Goal: Task Accomplishment & Management: Use online tool/utility

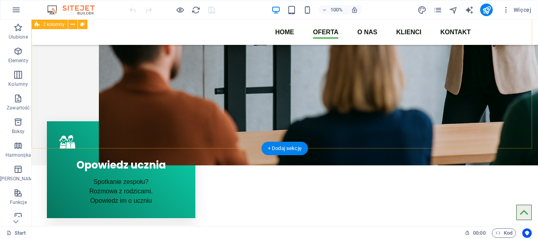
scroll to position [328, 0]
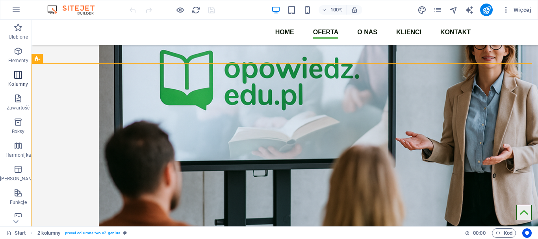
click at [14, 73] on icon "button" at bounding box center [17, 74] width 9 height 9
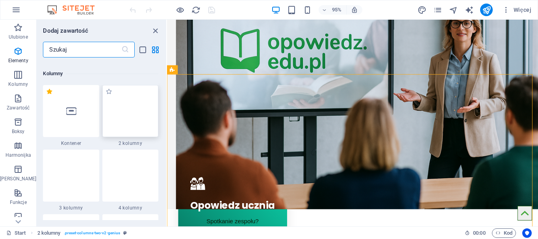
scroll to position [390, 0]
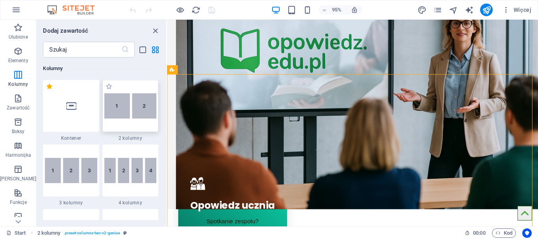
click at [122, 130] on div at bounding box center [130, 106] width 56 height 52
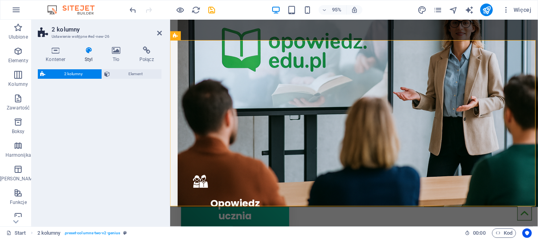
scroll to position [515, 0]
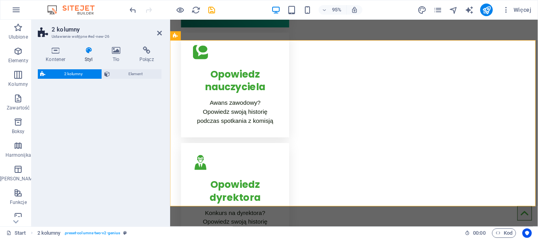
select select "rem"
select select "preset-columns-two-v2-default"
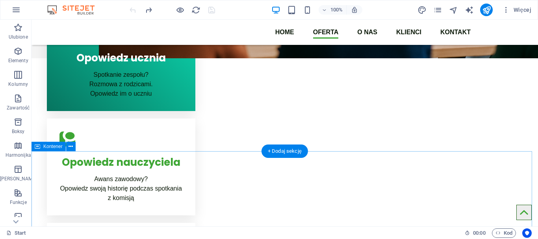
scroll to position [304, 0]
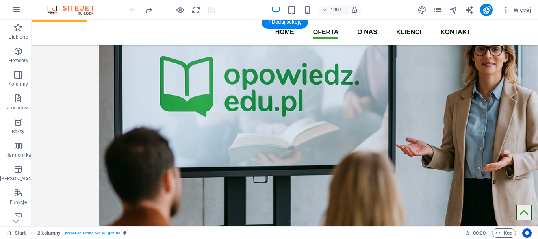
scroll to position [238, 0]
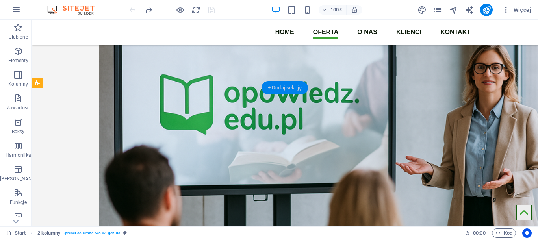
click at [295, 86] on div "+ Dodaj sekcję" at bounding box center [285, 87] width 47 height 13
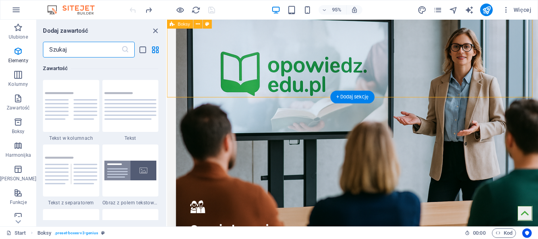
scroll to position [1379, 0]
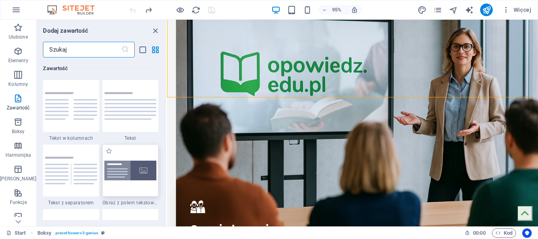
click at [131, 175] on img at bounding box center [130, 171] width 52 height 20
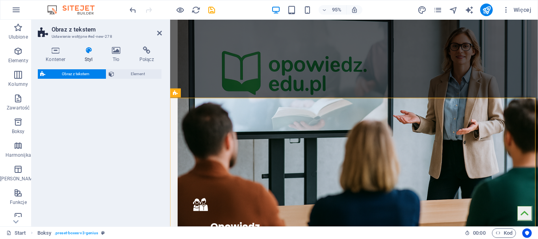
select select "rem"
select select "px"
select select "preset-text-with-image-v4-boxed"
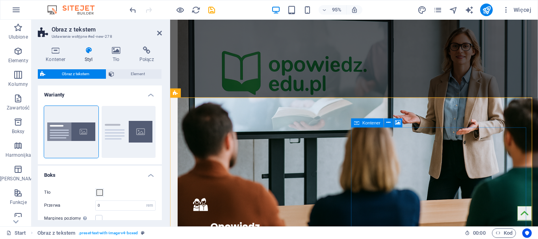
scroll to position [238, 0]
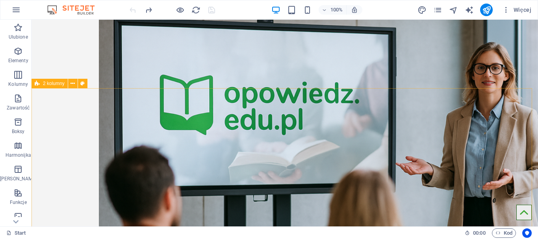
click at [59, 83] on span "2 kolumny" at bounding box center [54, 83] width 22 height 5
click at [71, 85] on icon at bounding box center [73, 84] width 4 height 8
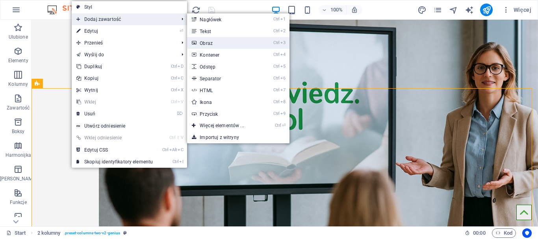
click at [219, 44] on link "Ctrl 3 Obraz" at bounding box center [223, 43] width 73 height 12
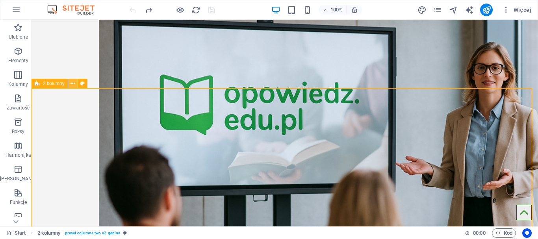
click at [73, 87] on icon at bounding box center [73, 84] width 4 height 8
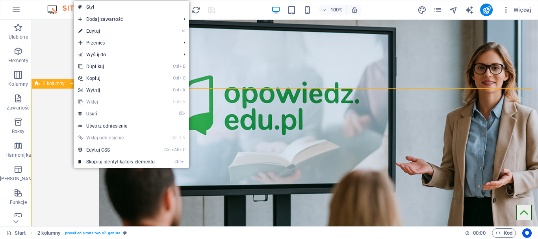
click at [53, 86] on span "2 kolumny" at bounding box center [54, 83] width 22 height 5
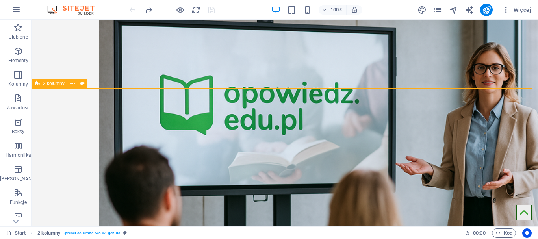
click at [38, 84] on icon at bounding box center [37, 83] width 5 height 9
click at [13, 79] on icon "button" at bounding box center [17, 74] width 9 height 9
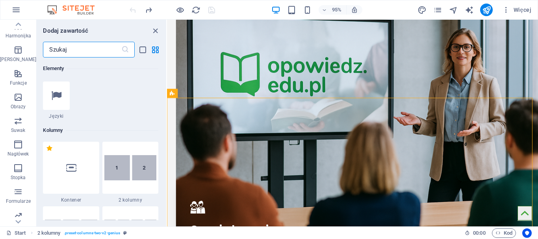
scroll to position [131, 0]
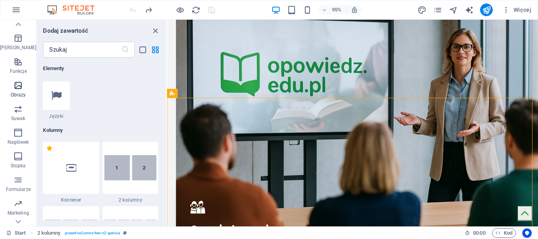
click at [15, 91] on span "Obrazy" at bounding box center [18, 90] width 36 height 19
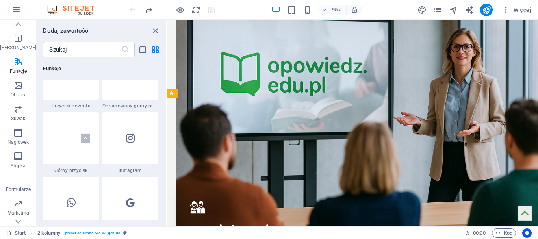
scroll to position [3734, 0]
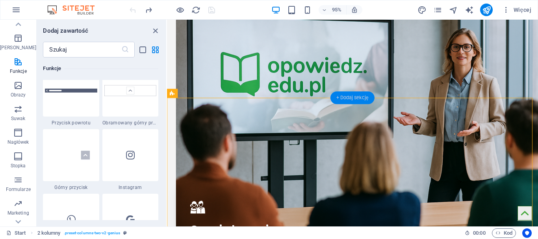
click at [359, 98] on div "+ Dodaj sekcję" at bounding box center [353, 97] width 44 height 13
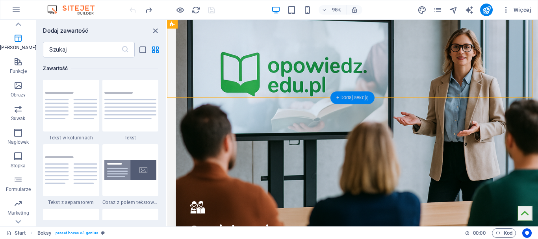
scroll to position [1379, 0]
click at [80, 108] on img at bounding box center [71, 106] width 52 height 28
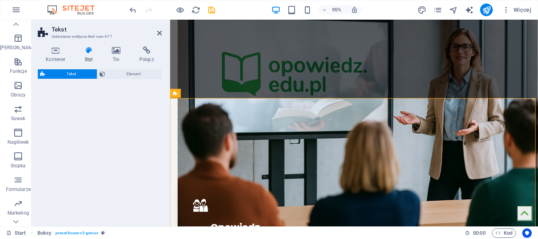
select select "rem"
select select "preset-text-v2-columns"
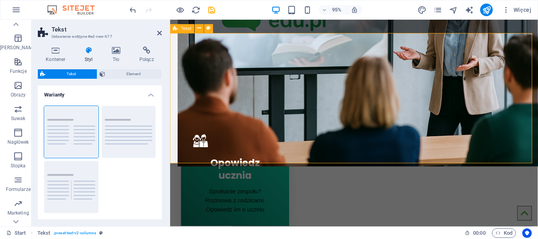
scroll to position [238, 0]
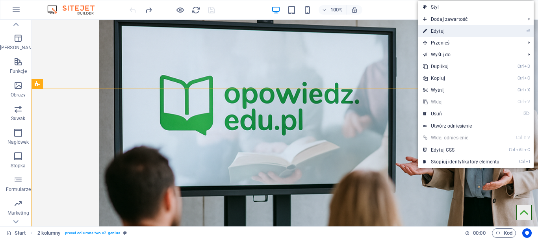
click at [476, 34] on link "⏎ Edytuj" at bounding box center [462, 31] width 86 height 12
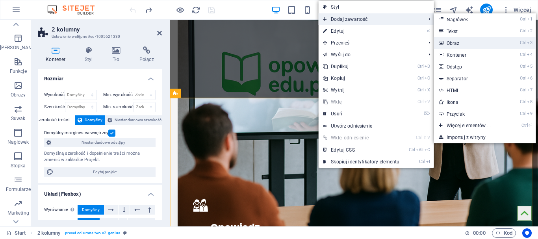
click at [468, 41] on link "Ctrl 3 Obraz" at bounding box center [470, 43] width 73 height 12
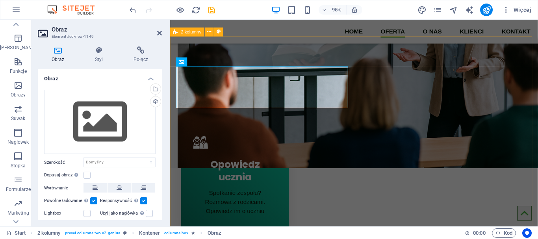
scroll to position [302, 0]
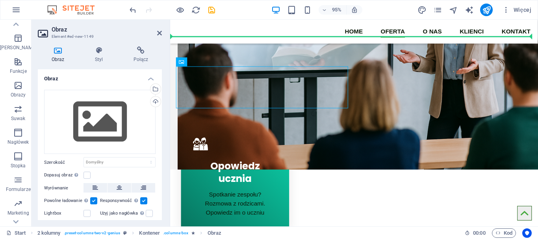
drag, startPoint x: 283, startPoint y: 87, endPoint x: 465, endPoint y: 134, distance: 187.2
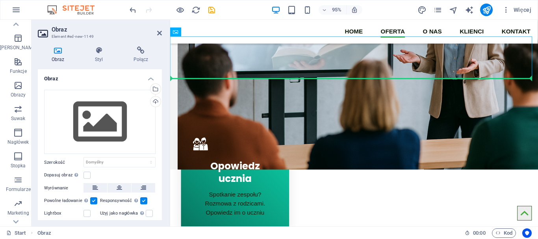
drag, startPoint x: 307, startPoint y: 77, endPoint x: 468, endPoint y: 178, distance: 190.0
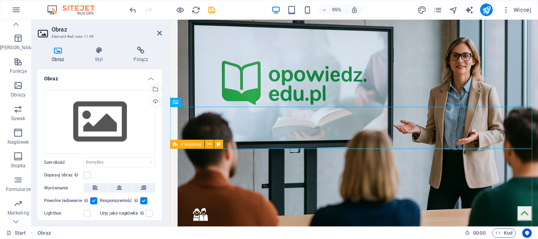
scroll to position [236, 0]
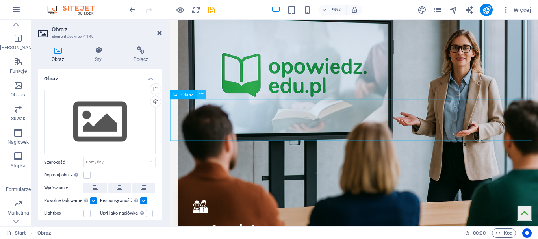
click at [201, 96] on icon at bounding box center [201, 95] width 4 height 8
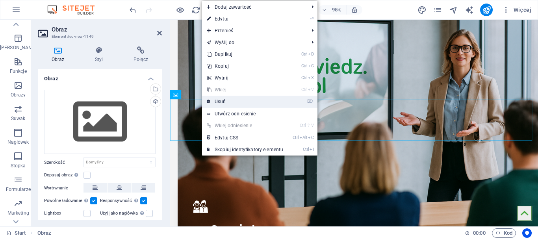
click at [225, 102] on link "⌦ Usuń" at bounding box center [245, 102] width 86 height 12
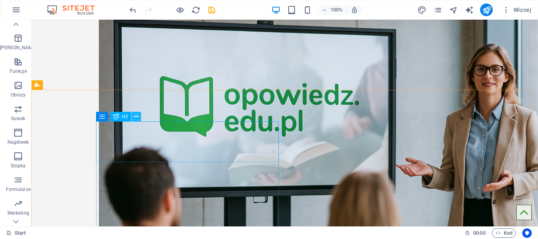
click at [136, 117] on icon at bounding box center [136, 117] width 4 height 8
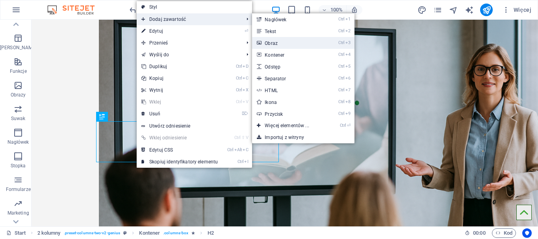
click at [277, 43] on link "Ctrl 3 Obraz" at bounding box center [288, 43] width 73 height 12
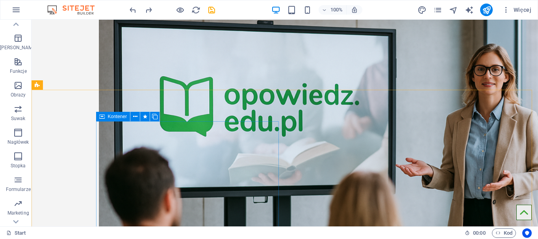
click at [105, 115] on div "Kontener" at bounding box center [113, 116] width 34 height 9
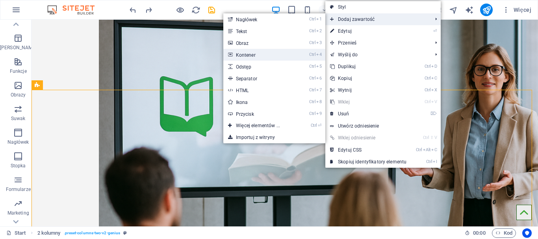
drag, startPoint x: 259, startPoint y: 53, endPoint x: 205, endPoint y: 138, distance: 100.1
click at [259, 53] on link "Ctrl 4 Kontener" at bounding box center [259, 55] width 73 height 12
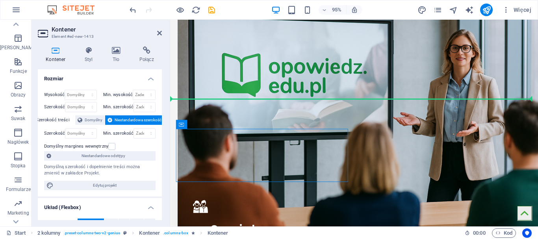
drag, startPoint x: 338, startPoint y: 151, endPoint x: 478, endPoint y: 204, distance: 149.8
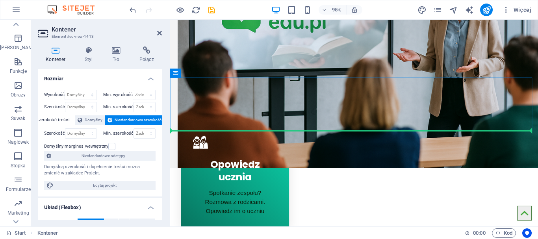
scroll to position [326, 0]
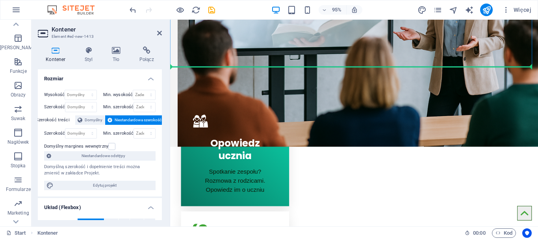
drag, startPoint x: 271, startPoint y: 125, endPoint x: 463, endPoint y: 159, distance: 194.6
drag, startPoint x: 278, startPoint y: 43, endPoint x: 477, endPoint y: 125, distance: 214.9
drag, startPoint x: 483, startPoint y: 56, endPoint x: 483, endPoint y: 174, distance: 117.8
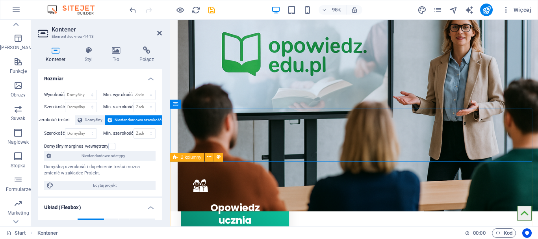
scroll to position [261, 0]
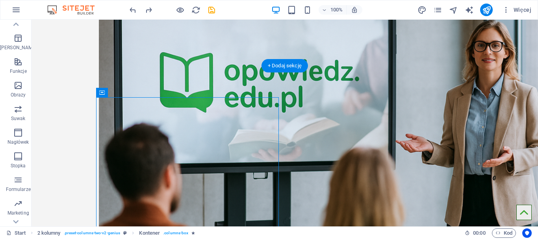
drag, startPoint x: 212, startPoint y: 121, endPoint x: 391, endPoint y: 179, distance: 188.2
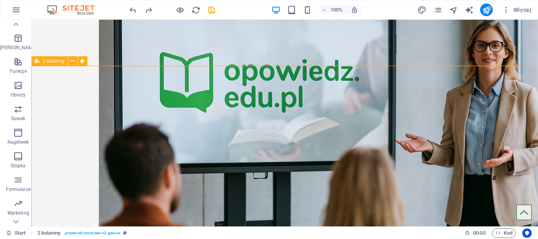
click at [58, 61] on span "2 kolumny" at bounding box center [54, 61] width 22 height 5
click at [72, 61] on icon at bounding box center [73, 61] width 4 height 8
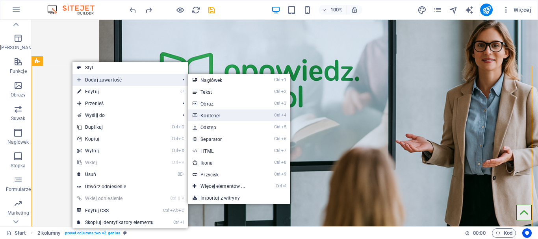
click at [225, 116] on link "Ctrl 4 Kontener" at bounding box center [224, 116] width 73 height 12
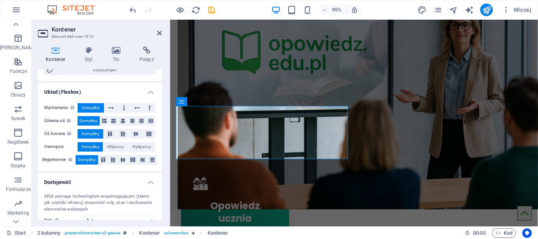
scroll to position [131, 0]
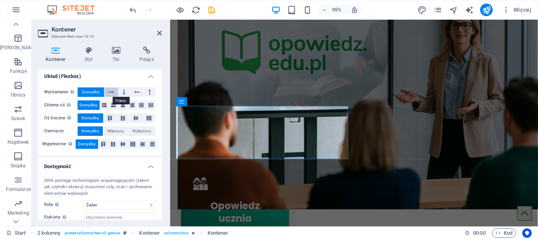
click at [110, 91] on icon at bounding box center [111, 91] width 6 height 9
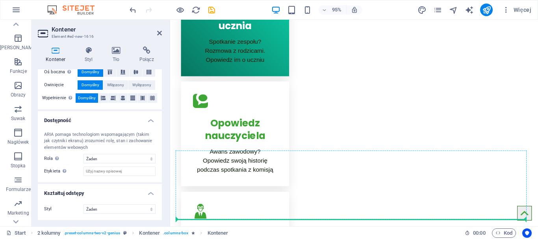
scroll to position [464, 0]
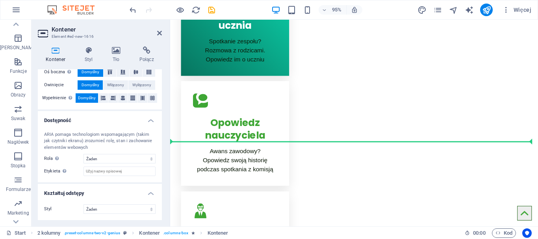
drag, startPoint x: 374, startPoint y: 123, endPoint x: 406, endPoint y: 129, distance: 33.0
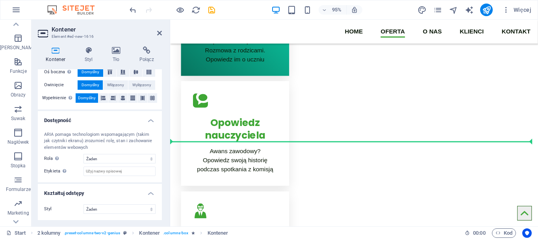
scroll to position [408, 0]
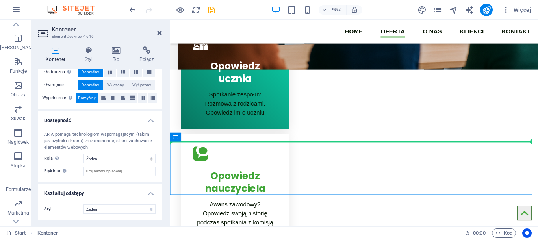
drag, startPoint x: 347, startPoint y: 157, endPoint x: 476, endPoint y: 90, distance: 146.1
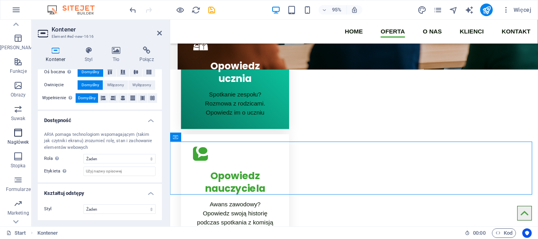
click at [15, 140] on p "Nagłówek" at bounding box center [18, 142] width 22 height 6
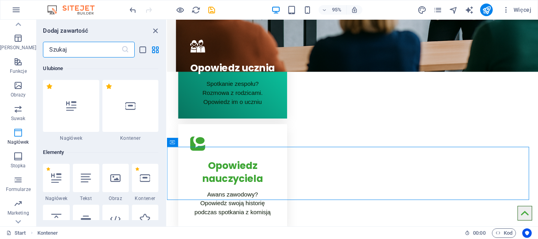
scroll to position [402, 0]
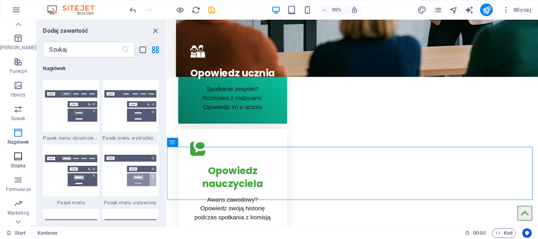
click at [15, 156] on icon "button" at bounding box center [17, 156] width 9 height 9
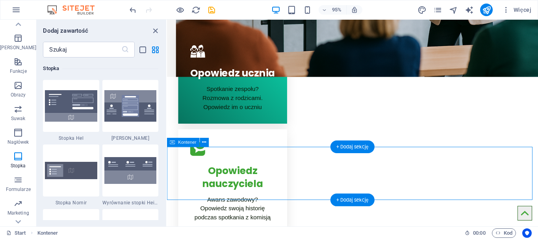
scroll to position [468, 0]
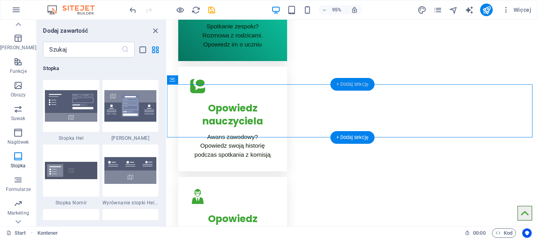
click at [367, 82] on div "+ Dodaj sekcję" at bounding box center [353, 84] width 44 height 13
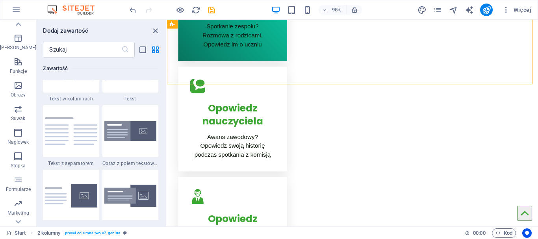
scroll to position [1445, 0]
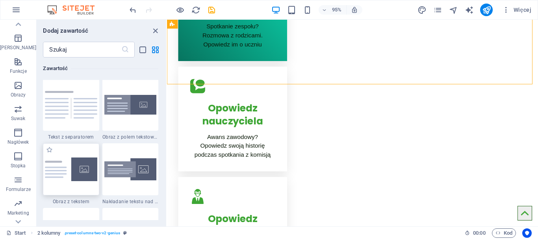
click at [78, 163] on img at bounding box center [71, 169] width 52 height 23
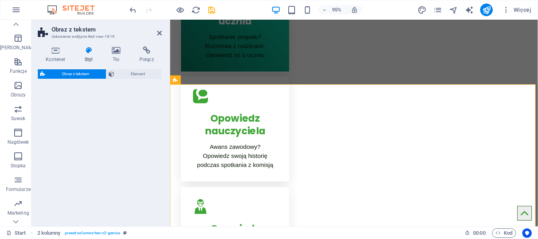
select select "rem"
select select "px"
select select "preset-text-with-image-v4-default"
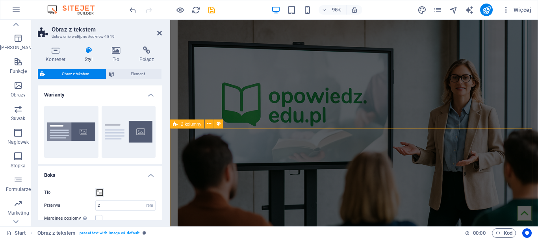
scroll to position [271, 0]
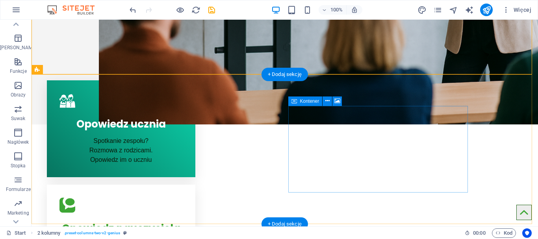
scroll to position [468, 0]
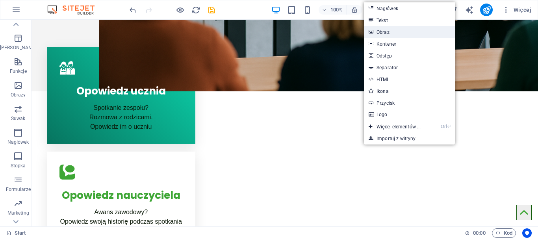
click at [399, 35] on link "Obraz" at bounding box center [409, 32] width 91 height 12
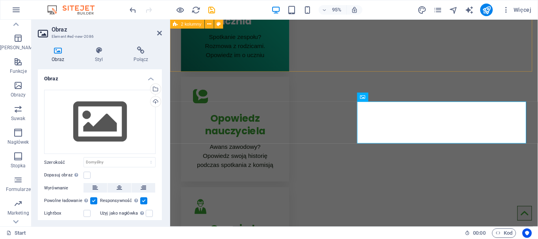
scroll to position [482, 0]
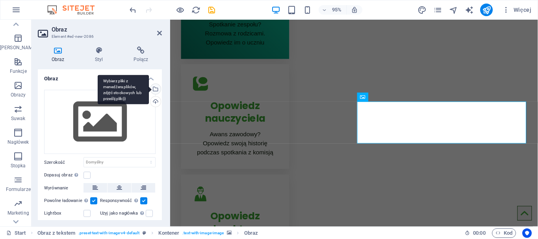
click at [156, 88] on div "Wybierz pliki z menedżera plików, zdjęć stockowych lub prześlij plik(i)" at bounding box center [155, 90] width 12 height 12
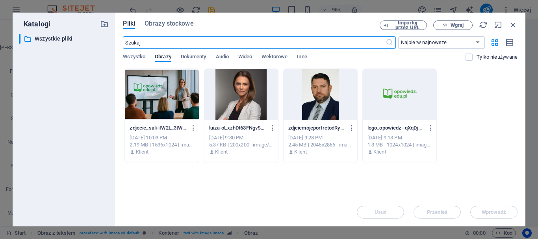
scroll to position [639, 0]
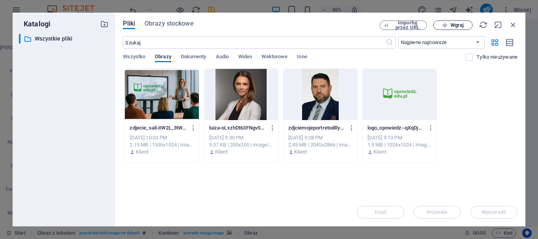
click at [451, 24] on span "Wgraj" at bounding box center [457, 25] width 13 height 5
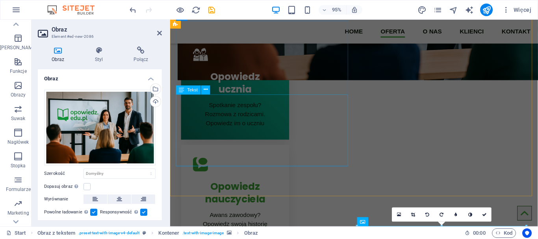
scroll to position [350, 0]
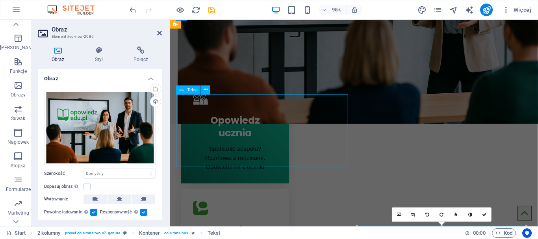
scroll to position [337, 0]
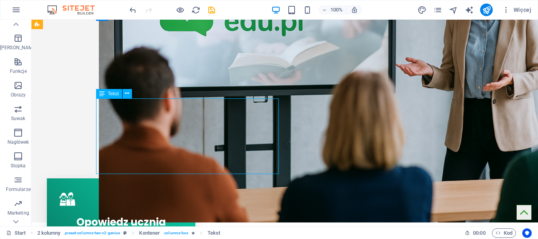
drag, startPoint x: 156, startPoint y: 163, endPoint x: 94, endPoint y: 132, distance: 68.9
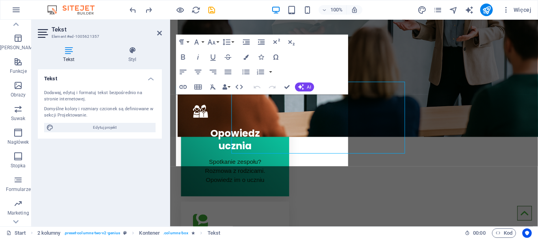
scroll to position [350, 0]
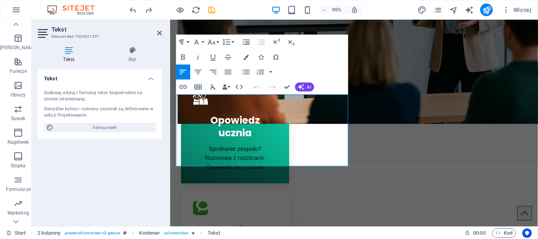
drag, startPoint x: 257, startPoint y: 168, endPoint x: 158, endPoint y: 104, distance: 117.4
copy div "Pomagamy nauczycielom i pracownikom oświaty odkrywać i opowiadać to, co najważn…"
click at [160, 34] on icon at bounding box center [159, 33] width 5 height 6
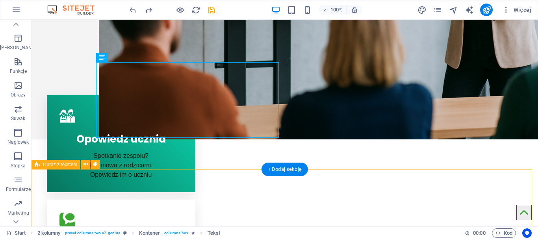
scroll to position [468, 0]
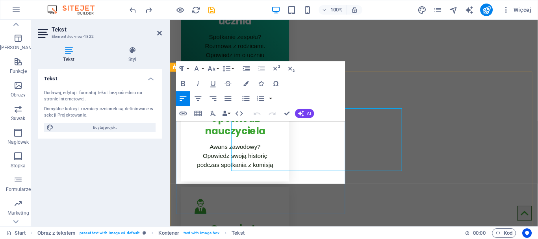
scroll to position [482, 0]
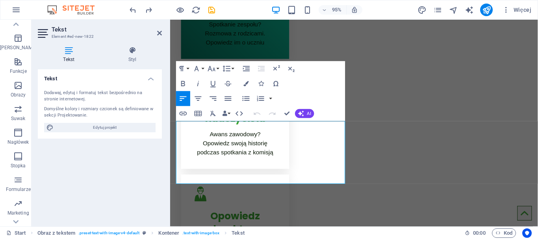
drag, startPoint x: 333, startPoint y: 189, endPoint x: 301, endPoint y: 142, distance: 56.0
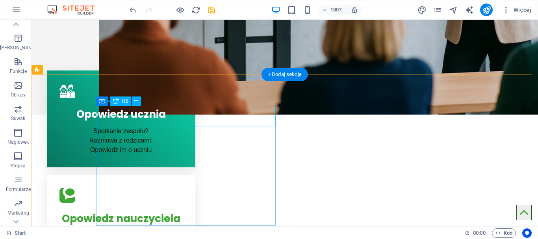
scroll to position [468, 0]
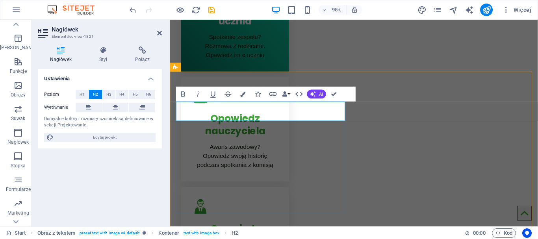
scroll to position [482, 0]
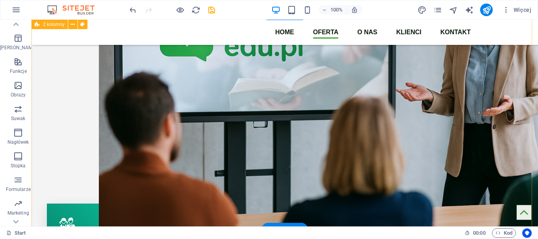
scroll to position [311, 0]
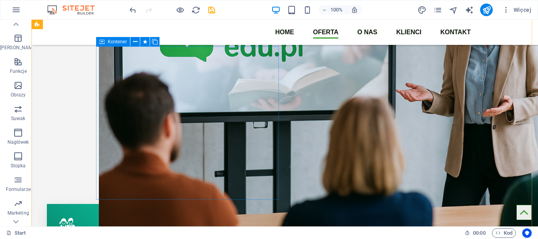
click at [103, 43] on icon at bounding box center [102, 41] width 6 height 9
click at [103, 42] on icon at bounding box center [102, 41] width 6 height 9
click at [135, 43] on icon at bounding box center [135, 42] width 4 height 8
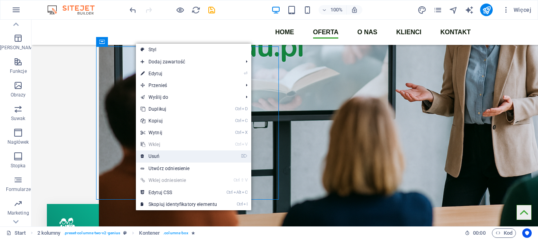
click at [187, 157] on link "⌦ Usuń" at bounding box center [179, 157] width 86 height 12
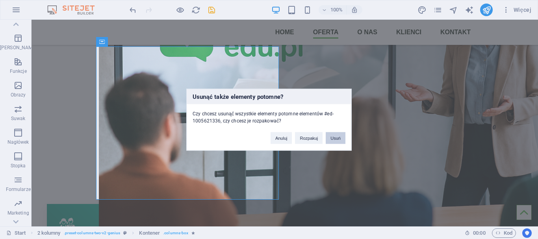
click at [336, 137] on button "Usuń" at bounding box center [336, 138] width 20 height 12
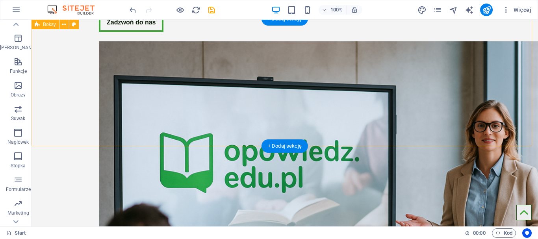
scroll to position [246, 0]
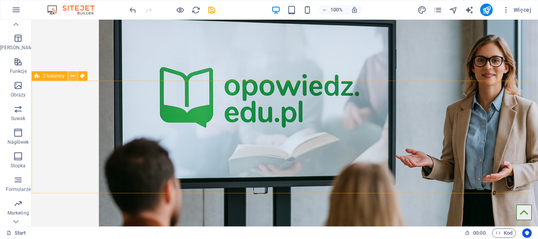
click at [73, 76] on icon at bounding box center [73, 76] width 4 height 8
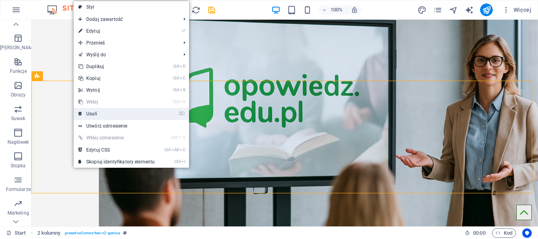
click at [95, 115] on link "⌦ Usuń" at bounding box center [117, 114] width 86 height 12
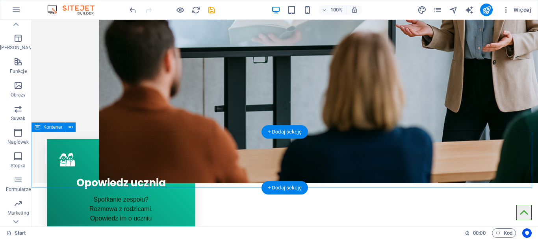
scroll to position [377, 0]
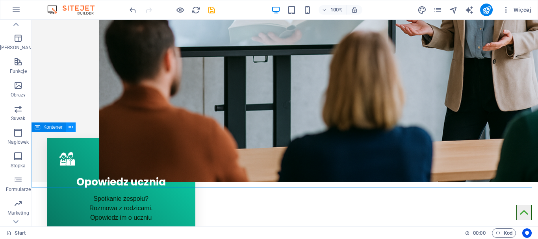
click at [71, 129] on icon at bounding box center [71, 127] width 4 height 8
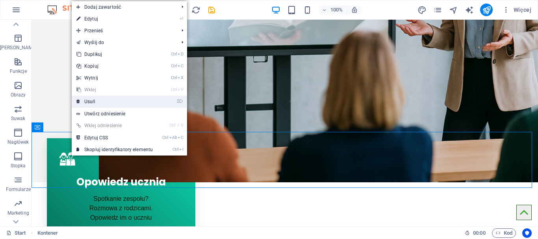
click at [102, 100] on link "⌦ Usuń" at bounding box center [115, 102] width 86 height 12
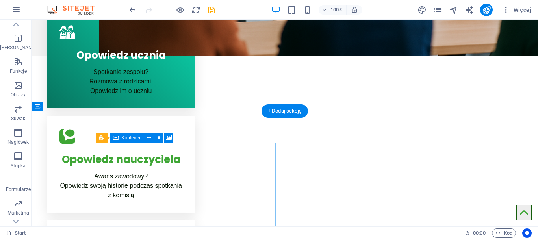
scroll to position [508, 0]
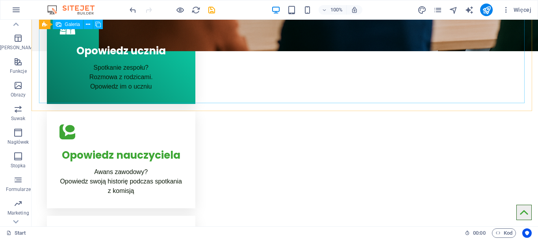
click at [69, 24] on span "Galeria" at bounding box center [72, 24] width 15 height 5
click at [87, 24] on icon at bounding box center [88, 24] width 4 height 8
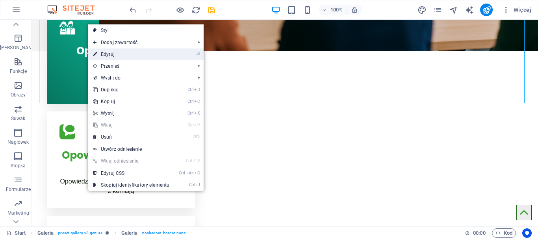
click at [112, 58] on link "⏎ Edytuj" at bounding box center [131, 54] width 86 height 12
select select "3"
select select "px"
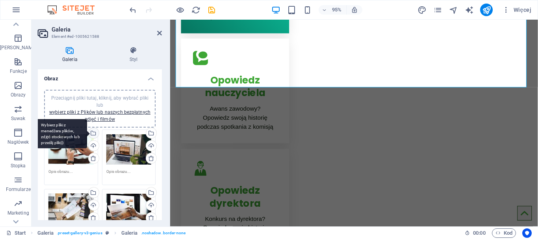
click at [93, 131] on div "Wybierz pliki z menedżera plików, zdjęć stockowych lub prześlij plik(i)" at bounding box center [93, 134] width 12 height 12
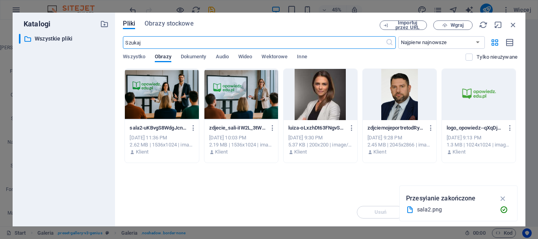
click at [152, 93] on div at bounding box center [162, 94] width 74 height 51
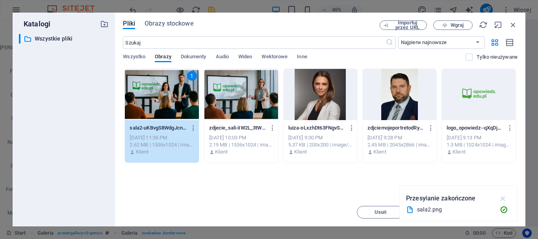
click at [504, 197] on icon "button" at bounding box center [503, 198] width 9 height 9
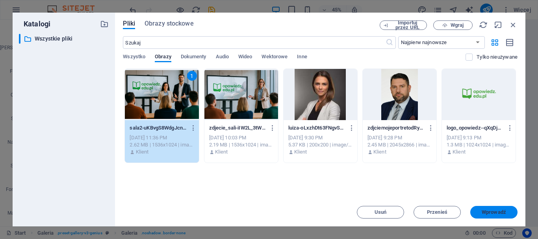
click at [490, 210] on span "Wprowadź" at bounding box center [494, 212] width 24 height 5
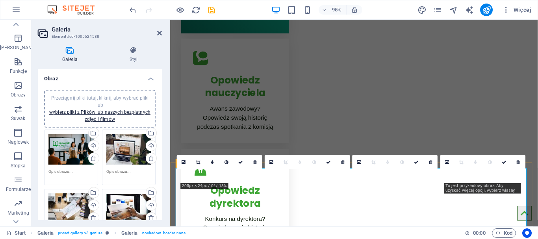
scroll to position [351, 0]
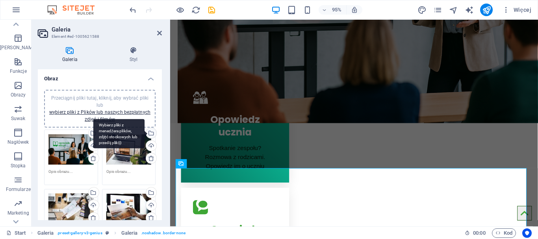
click at [150, 136] on div "Wybierz pliki z menedżera plików, zdjęć stockowych lub prześlij plik(i)" at bounding box center [151, 134] width 12 height 12
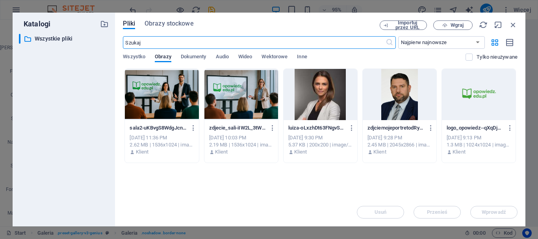
scroll to position [508, 0]
click at [244, 97] on div at bounding box center [242, 94] width 74 height 51
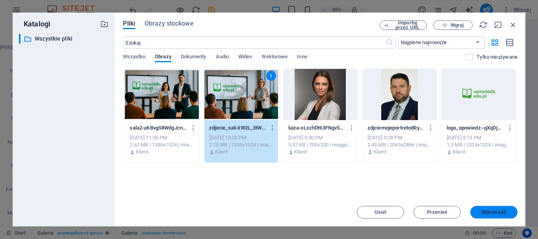
click at [502, 215] on button "Wprowadź" at bounding box center [494, 212] width 47 height 13
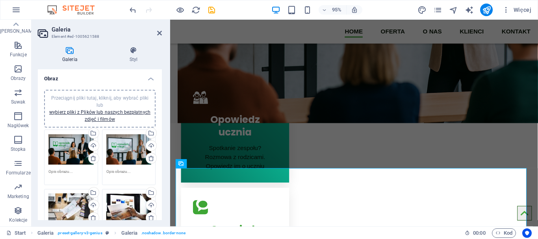
scroll to position [66, 0]
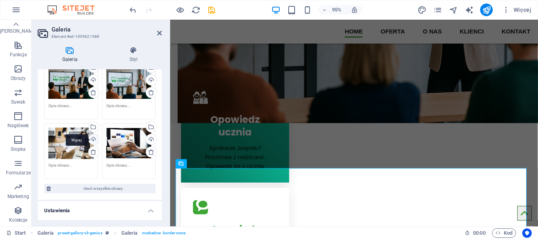
click at [93, 143] on div "Wgraj" at bounding box center [93, 140] width 12 height 12
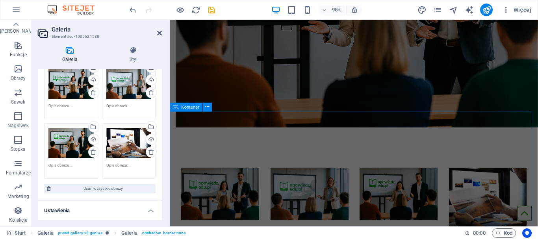
scroll to position [1139, 0]
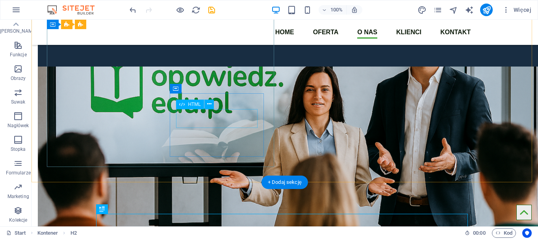
scroll to position [1074, 0]
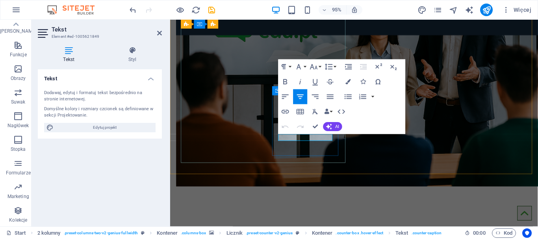
click at [301, 98] on icon "button" at bounding box center [300, 96] width 9 height 9
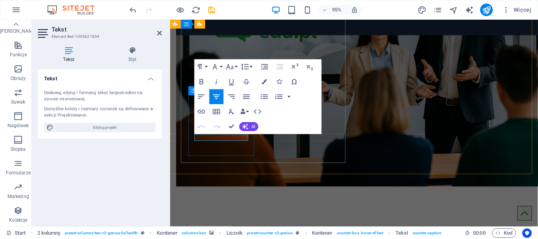
drag, startPoint x: 245, startPoint y: 142, endPoint x: 191, endPoint y: 143, distance: 54.4
click at [215, 97] on icon "button" at bounding box center [216, 97] width 7 height 4
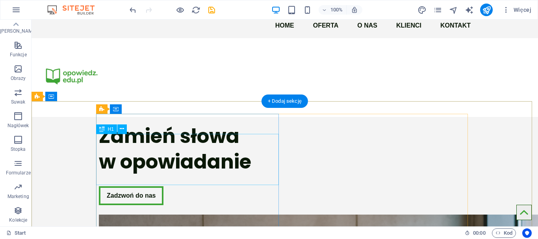
scroll to position [0, 0]
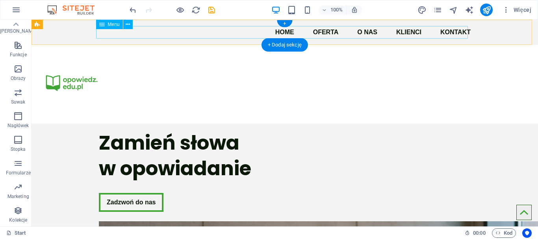
click at [454, 32] on nav "Home Oferta O nas Klienci Kontakt" at bounding box center [285, 32] width 372 height 13
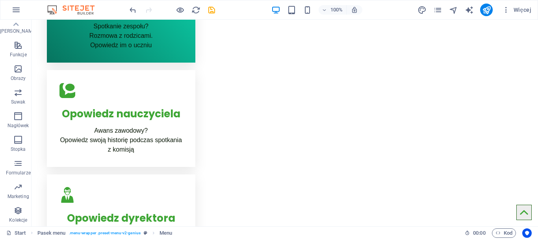
scroll to position [1548, 0]
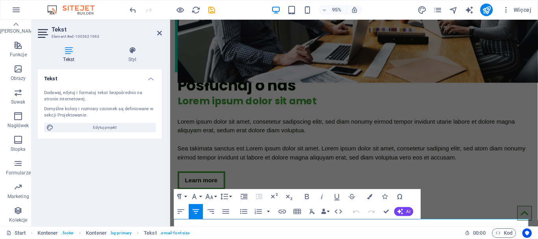
scroll to position [1504, 0]
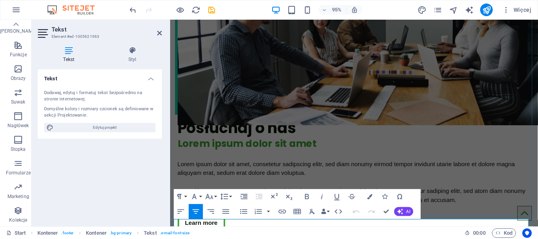
drag, startPoint x: 384, startPoint y: 234, endPoint x: 389, endPoint y: 232, distance: 6.0
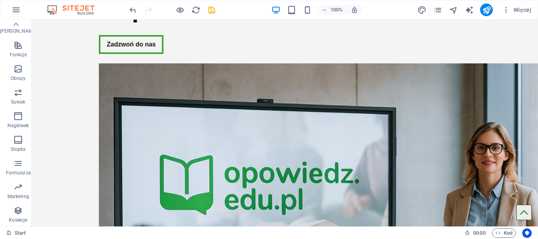
scroll to position [0, 0]
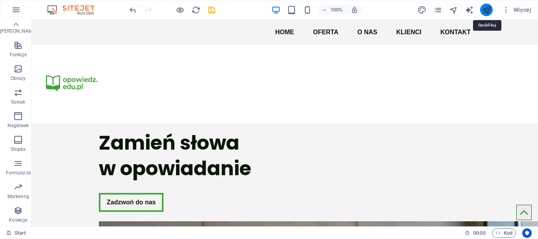
click at [486, 9] on icon "publish" at bounding box center [486, 10] width 9 height 9
